Goal: Communication & Community: Ask a question

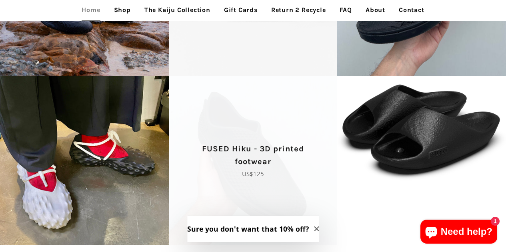
scroll to position [1579, 0]
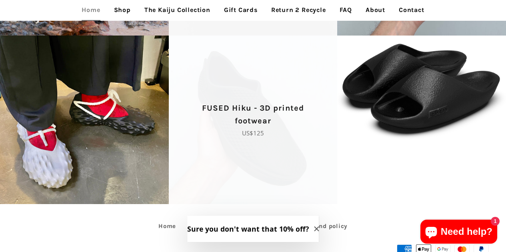
click at [281, 92] on span "FUSED Hiku - 3D printed footwear Regular price US$125" at bounding box center [253, 120] width 169 height 169
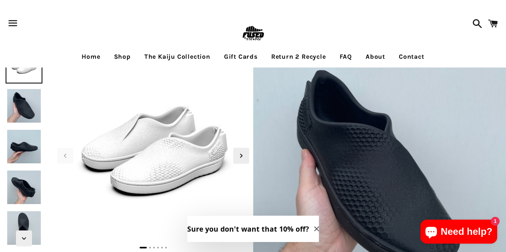
click at [22, 115] on img at bounding box center [24, 106] width 37 height 37
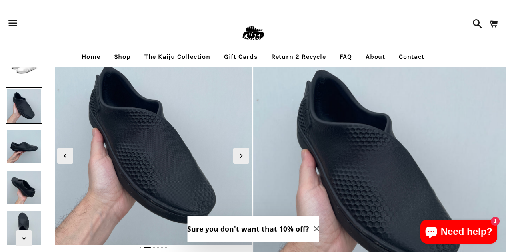
click at [22, 132] on img at bounding box center [24, 146] width 37 height 37
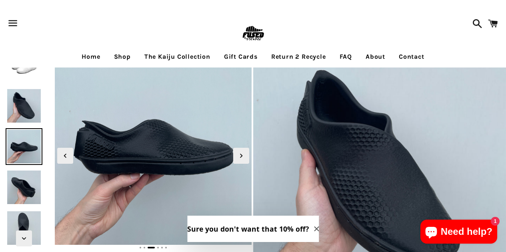
click at [21, 165] on div at bounding box center [24, 146] width 48 height 37
click at [21, 178] on img at bounding box center [24, 187] width 37 height 37
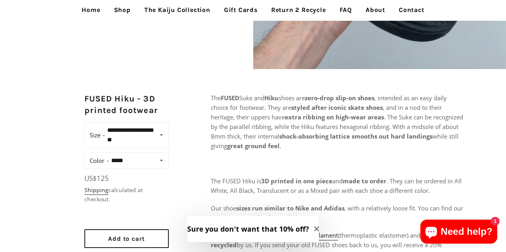
scroll to position [240, 0]
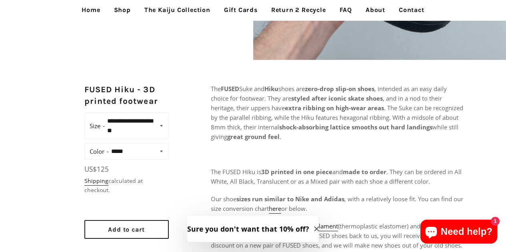
drag, startPoint x: 345, startPoint y: 138, endPoint x: 207, endPoint y: 79, distance: 150.5
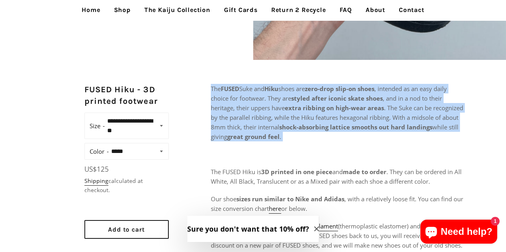
drag, startPoint x: 207, startPoint y: 80, endPoint x: 347, endPoint y: 140, distance: 152.5
click at [347, 140] on p "The FUSED Suke and Hiku shoes are zero-drop slip-on shoes , intended as an easy…" at bounding box center [337, 113] width 253 height 58
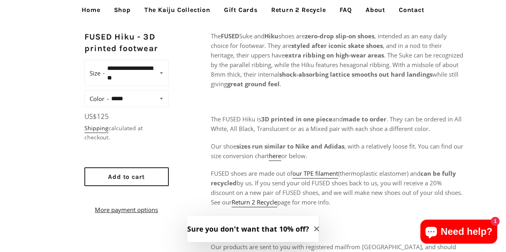
scroll to position [320, 0]
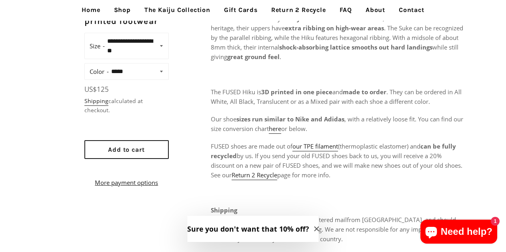
drag, startPoint x: 322, startPoint y: 133, endPoint x: 267, endPoint y: 71, distance: 83.0
click at [267, 71] on div "The FUSED Suke and Hiku shoes are zero-drop slip-on shoes , intended as an easy…" at bounding box center [337, 152] width 253 height 296
click at [267, 71] on p at bounding box center [337, 75] width 253 height 10
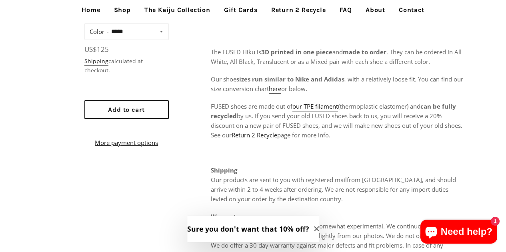
scroll to position [400, 0]
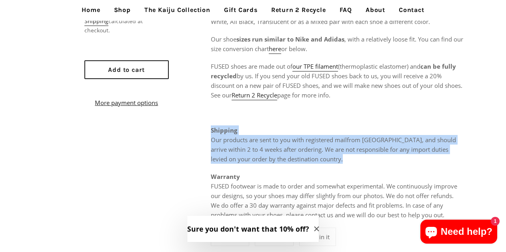
drag, startPoint x: 336, startPoint y: 160, endPoint x: 325, endPoint y: 124, distance: 38.3
click at [325, 124] on div "The FUSED Suke and Hiku shoes are zero-drop slip-on shoes , intended as an easy…" at bounding box center [337, 72] width 253 height 296
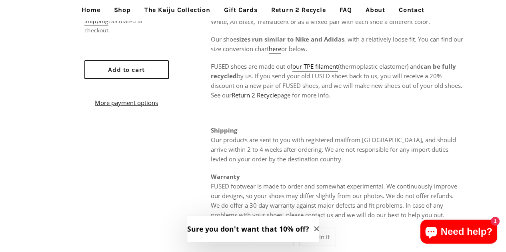
drag, startPoint x: 325, startPoint y: 124, endPoint x: 332, endPoint y: 159, distance: 36.2
click at [332, 159] on div "The FUSED Suke and Hiku shoes are zero-drop slip-on shoes , intended as an easy…" at bounding box center [337, 72] width 253 height 296
click at [332, 159] on p "Shipping Our products are sent to you with registered mail from Hong Kong , and…" at bounding box center [337, 145] width 253 height 38
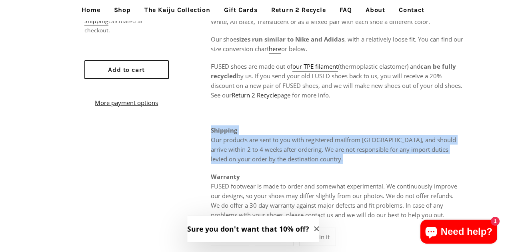
drag, startPoint x: 332, startPoint y: 157, endPoint x: 307, endPoint y: 124, distance: 41.7
click at [307, 124] on div "The FUSED Suke and Hiku shoes are zero-drop slip-on shoes , intended as an easy…" at bounding box center [337, 72] width 253 height 296
click at [305, 122] on div "The FUSED Suke and Hiku shoes are zero-drop slip-on shoes , intended as an easy…" at bounding box center [337, 72] width 253 height 296
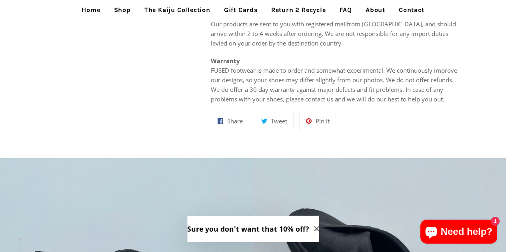
scroll to position [480, 0]
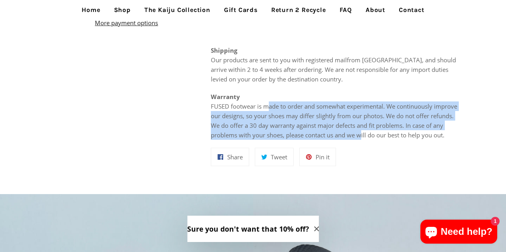
drag, startPoint x: 362, startPoint y: 138, endPoint x: 267, endPoint y: 106, distance: 100.1
click at [267, 106] on p "Warranty FUSED footwear is made to order and somewhat experimental. We continuo…" at bounding box center [337, 116] width 253 height 48
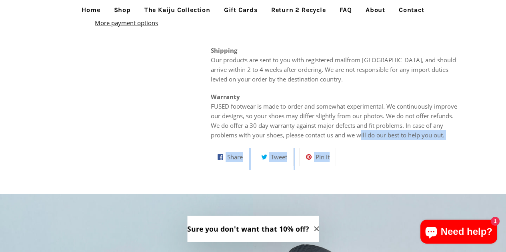
drag, startPoint x: 267, startPoint y: 106, endPoint x: 367, endPoint y: 143, distance: 106.6
click at [367, 142] on div "The FUSED Suke and Hiku shoes are zero-drop slip-on shoes , intended as an easy…" at bounding box center [337, 11] width 253 height 334
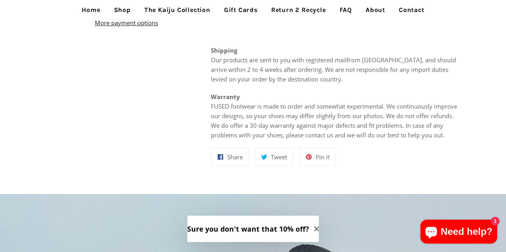
click at [367, 143] on div "The FUSED Suke and Hiku shoes are zero-drop slip-on shoes , intended as an easy…" at bounding box center [337, 11] width 253 height 334
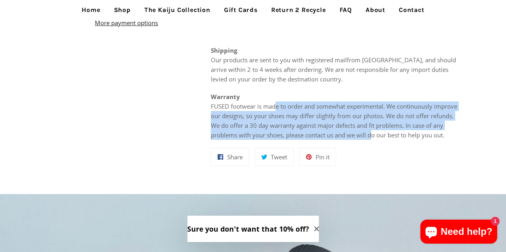
drag, startPoint x: 372, startPoint y: 139, endPoint x: 275, endPoint y: 102, distance: 103.4
click at [275, 102] on p "Warranty FUSED footwear is made to order and somewhat experimental. We continuo…" at bounding box center [337, 116] width 253 height 48
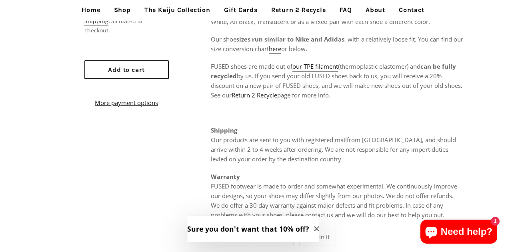
click at [222, 128] on strong "Shipping" at bounding box center [224, 130] width 26 height 8
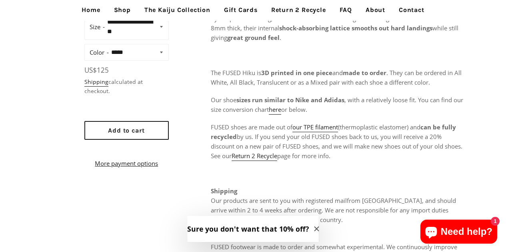
scroll to position [280, 0]
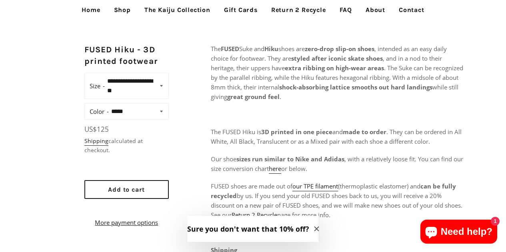
click at [143, 108] on select "**********" at bounding box center [138, 111] width 58 height 11
select select "*****"
click at [109, 106] on select "**********" at bounding box center [138, 111] width 58 height 11
click at [163, 87] on select "**********" at bounding box center [136, 86] width 62 height 21
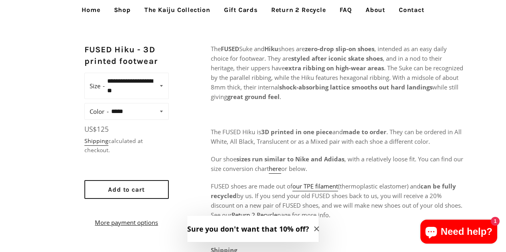
click at [182, 78] on div "**********" at bounding box center [253, 211] width 506 height 334
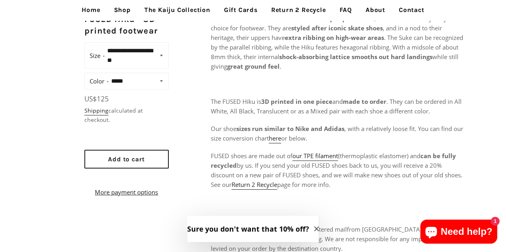
scroll to position [320, 0]
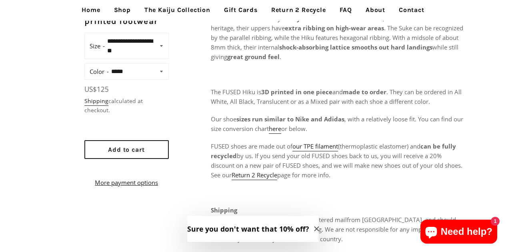
drag, startPoint x: 222, startPoint y: 110, endPoint x: 351, endPoint y: 131, distance: 130.0
click at [351, 131] on div "The FUSED Suke and Hiku shoes are zero-drop slip-on shoes , intended as an easy…" at bounding box center [337, 152] width 253 height 296
click at [351, 131] on p "Our shoe sizes run similar to Nike and Adidas , with a relatively loose fit. Yo…" at bounding box center [337, 123] width 253 height 19
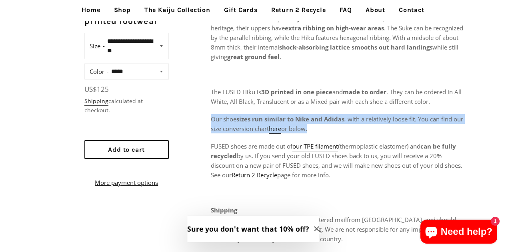
drag, startPoint x: 351, startPoint y: 131, endPoint x: 210, endPoint y: 108, distance: 142.5
click at [210, 108] on div "**********" at bounding box center [253, 171] width 506 height 334
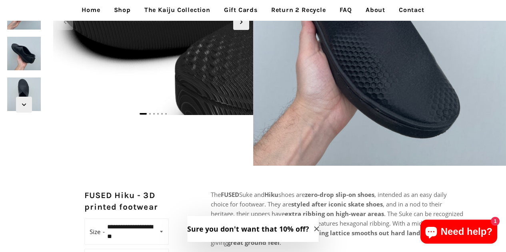
scroll to position [120, 0]
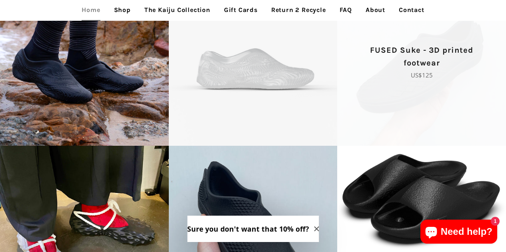
scroll to position [1459, 0]
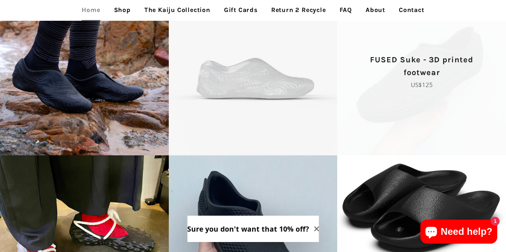
click at [427, 94] on span "FUSED Suke - 3D printed footwear Regular price US$125" at bounding box center [421, 71] width 169 height 169
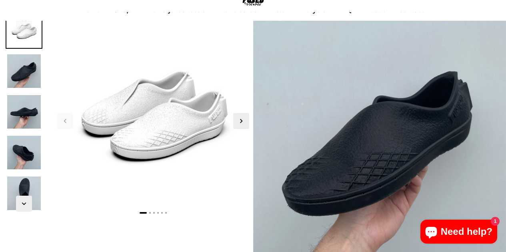
scroll to position [50, 0]
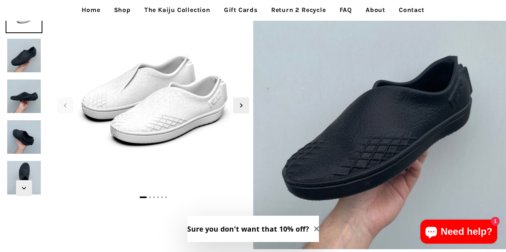
click at [23, 69] on img at bounding box center [24, 55] width 37 height 37
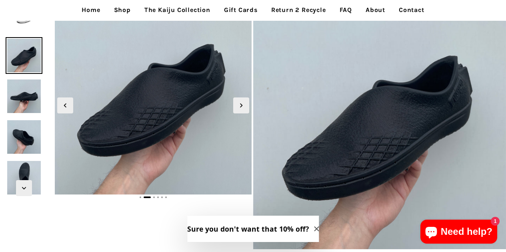
click at [20, 100] on img at bounding box center [24, 96] width 37 height 37
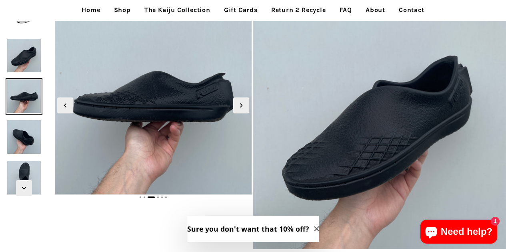
click at [22, 135] on img at bounding box center [24, 137] width 37 height 37
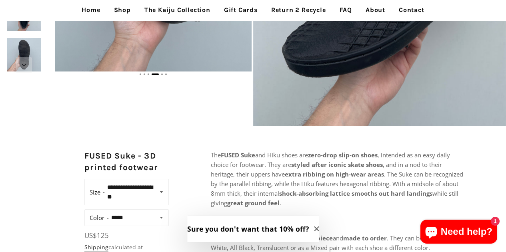
scroll to position [90, 0]
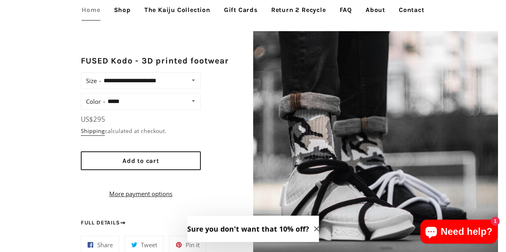
scroll to position [540, 0]
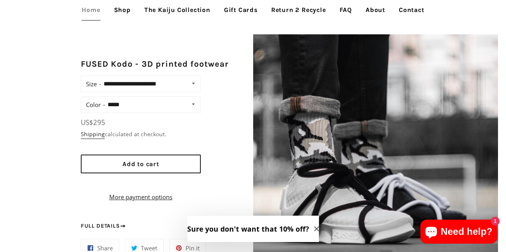
click at [350, 6] on link "FAQ" at bounding box center [345, 10] width 24 height 20
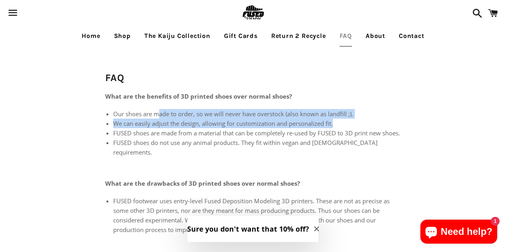
drag, startPoint x: 158, startPoint y: 102, endPoint x: 338, endPoint y: 122, distance: 181.0
click at [338, 122] on li "We can easily adjust the design, allowing for customization and personalized fi…" at bounding box center [257, 124] width 288 height 10
click at [345, 120] on li "We can easily adjust the design, allowing for customization and personalized fi…" at bounding box center [257, 124] width 288 height 10
drag, startPoint x: 349, startPoint y: 120, endPoint x: 120, endPoint y: 113, distance: 228.8
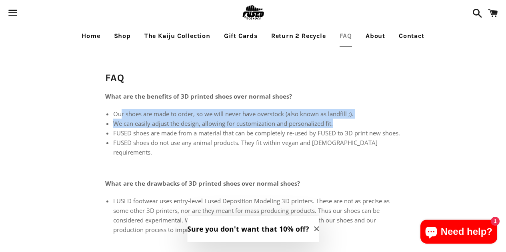
click at [120, 113] on ul "Our shoes are made to order, so we will never have overstock (also known as lan…" at bounding box center [257, 133] width 288 height 48
click at [120, 113] on li "Our shoes are made to order, so we will never have overstock (also known as lan…" at bounding box center [257, 114] width 288 height 10
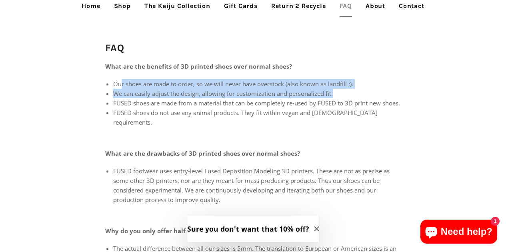
scroll to position [40, 0]
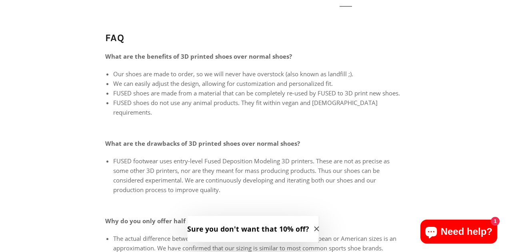
click at [113, 96] on li "FUSED shoes are made from a material that can be completely re-used by FUSED to…" at bounding box center [257, 93] width 288 height 10
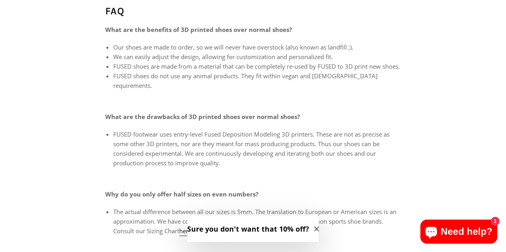
scroll to position [80, 0]
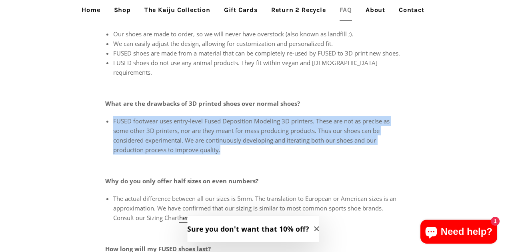
drag, startPoint x: 277, startPoint y: 154, endPoint x: 113, endPoint y: 115, distance: 169.2
click at [113, 114] on div "What are the benefits of 3D printed shoes over normal shoes? Our shoes are made…" at bounding box center [253, 248] width 296 height 473
click at [113, 115] on div "What are the benefits of 3D printed shoes over normal shoes? Our shoes are made…" at bounding box center [253, 248] width 296 height 473
drag, startPoint x: 113, startPoint y: 115, endPoint x: 234, endPoint y: 147, distance: 125.4
click at [234, 147] on div "What are the benefits of 3D printed shoes over normal shoes? Our shoes are made…" at bounding box center [253, 248] width 296 height 473
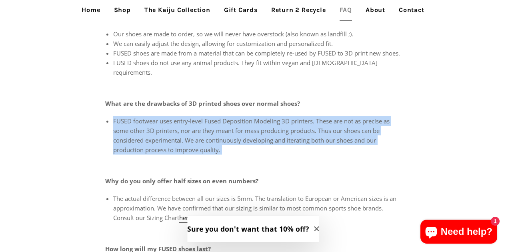
click at [234, 147] on li "FUSED footwear uses entry-level Fused Deposition Modeling 3D printers. These ar…" at bounding box center [257, 135] width 288 height 38
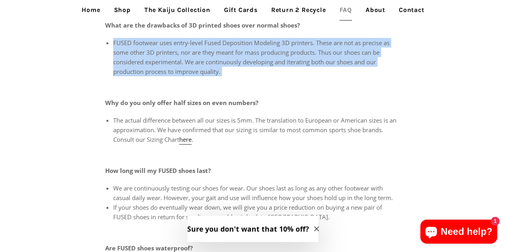
scroll to position [160, 0]
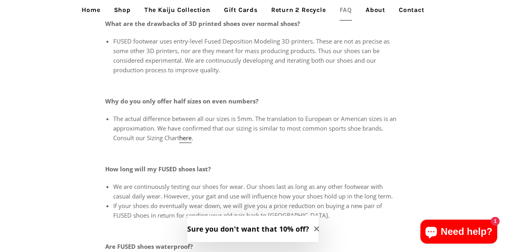
click at [262, 147] on p at bounding box center [253, 152] width 296 height 10
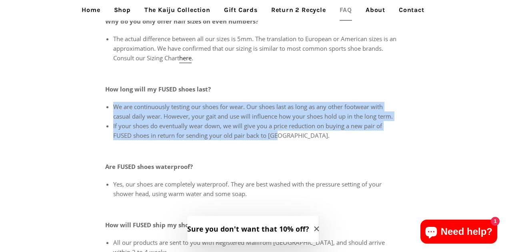
drag, startPoint x: 283, startPoint y: 108, endPoint x: 270, endPoint y: 82, distance: 28.8
click at [270, 82] on div "What are the benefits of 3D printed shoes over normal shoes? Our shoes are made…" at bounding box center [253, 88] width 296 height 473
click at [295, 128] on li "If your shoes do eventually wear down, we will give you a price reduction on bu…" at bounding box center [257, 130] width 288 height 19
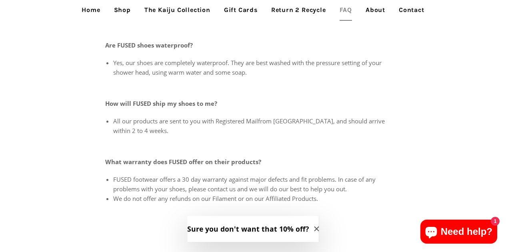
scroll to position [400, 0]
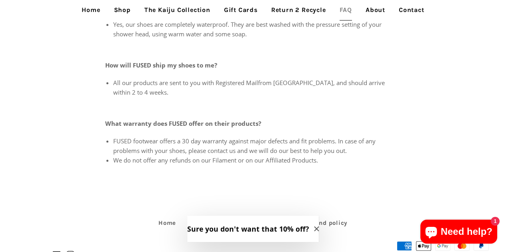
click at [458, 232] on span "Need help?" at bounding box center [467, 232] width 52 height 12
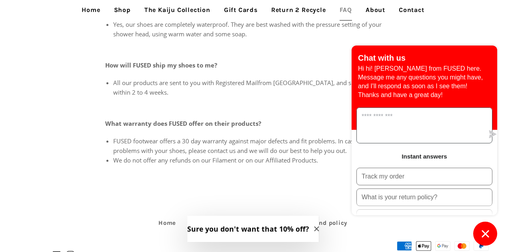
click at [399, 122] on textarea "Message us" at bounding box center [420, 125] width 127 height 35
type textarea "*"
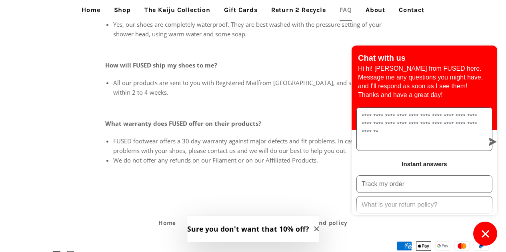
type textarea "**********"
click at [489, 138] on icon "submit" at bounding box center [493, 142] width 8 height 8
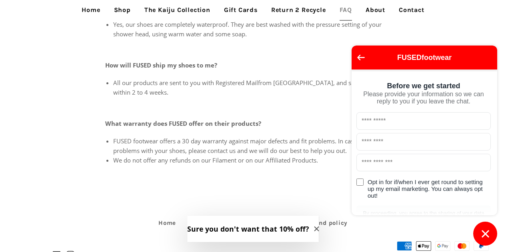
click at [401, 124] on input "text" at bounding box center [423, 121] width 134 height 18
type input "*****"
type input "******"
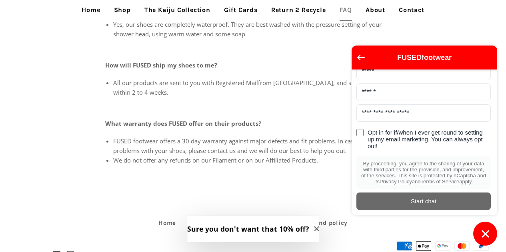
scroll to position [71, 0]
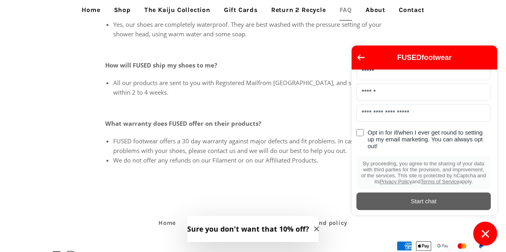
type input "**********"
click at [411, 204] on div "Start chat" at bounding box center [423, 201] width 125 height 9
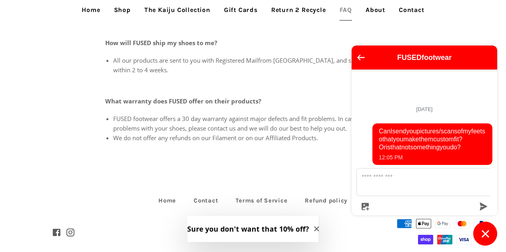
scroll to position [437, 0]
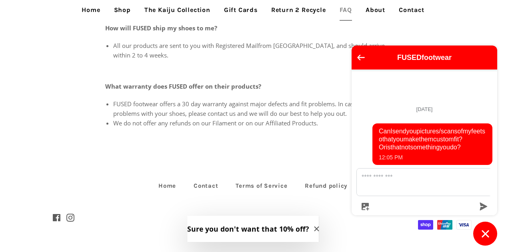
click at [407, 8] on link "Contact" at bounding box center [412, 10] width 38 height 20
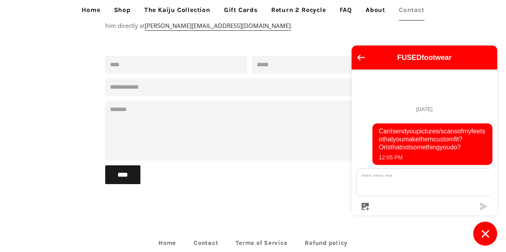
scroll to position [90, 0]
click at [164, 63] on input "Name" at bounding box center [176, 65] width 142 height 18
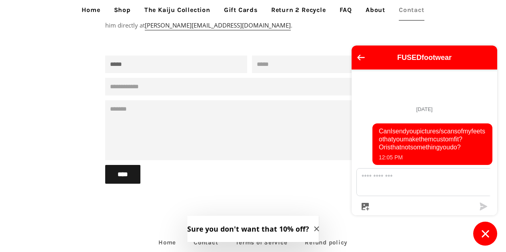
type input "*****"
type input "*"
type input "**********"
click at [167, 126] on textarea "Message" at bounding box center [253, 130] width 296 height 60
paste textarea "**********"
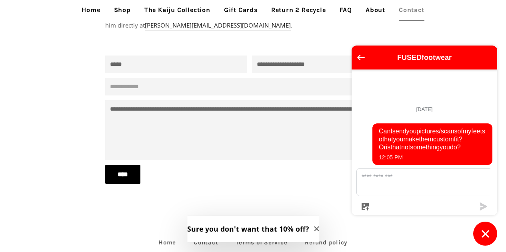
type textarea "**********"
click at [119, 176] on input "****" at bounding box center [122, 174] width 35 height 19
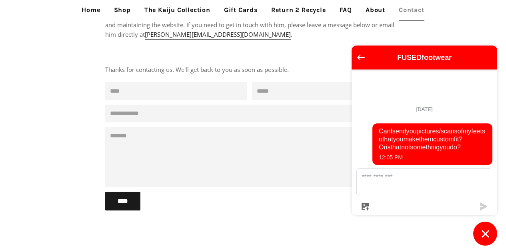
scroll to position [66, 0]
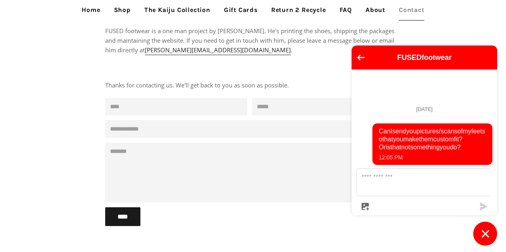
click at [480, 232] on icon "Chat window" at bounding box center [485, 234] width 12 height 12
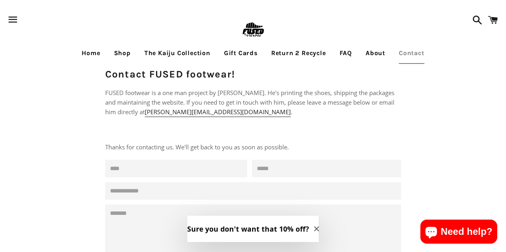
scroll to position [0, 0]
